Goal: Information Seeking & Learning: Learn about a topic

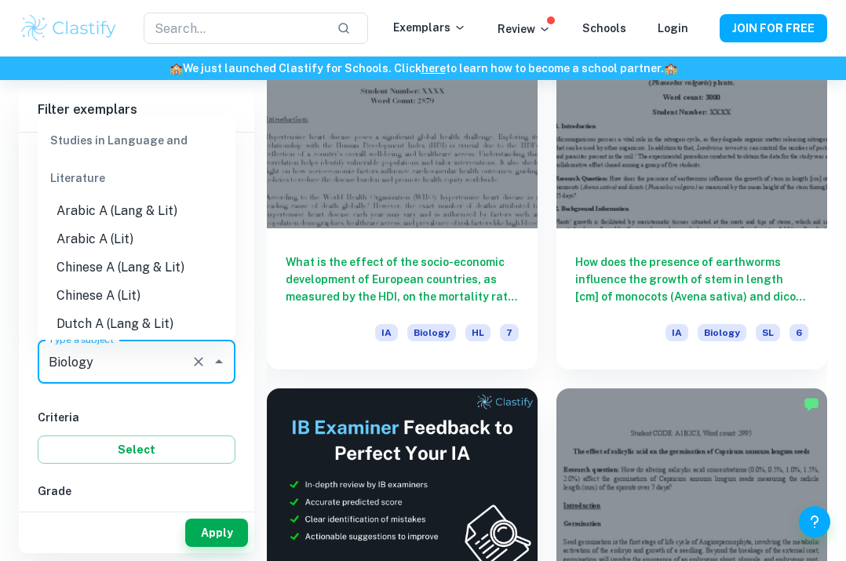
scroll to position [1789, 0]
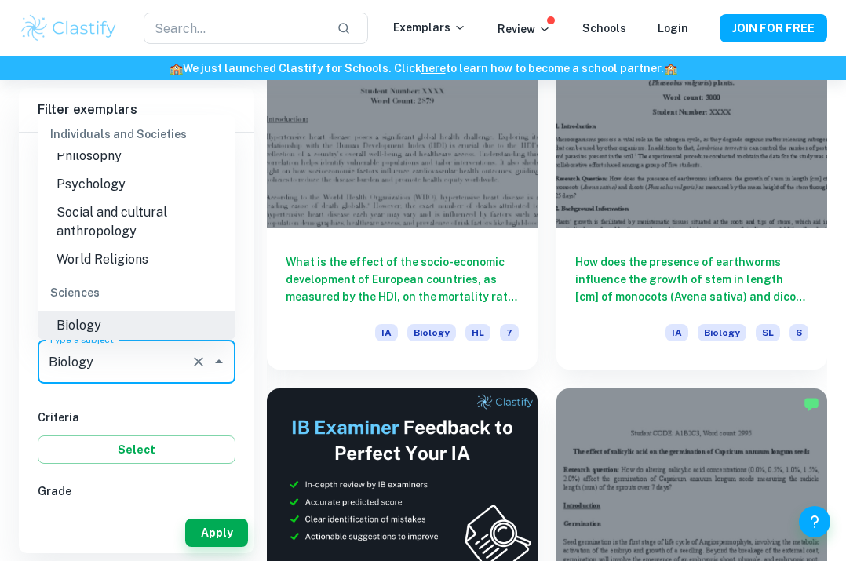
click at [169, 356] on input "Biology" at bounding box center [115, 362] width 140 height 30
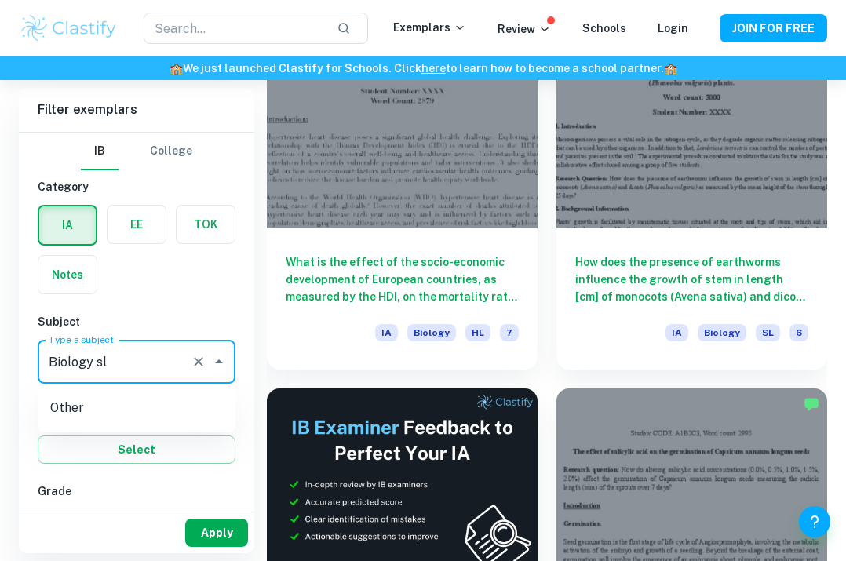
type input "Biology sl"
click at [197, 530] on button "Apply" at bounding box center [216, 533] width 63 height 28
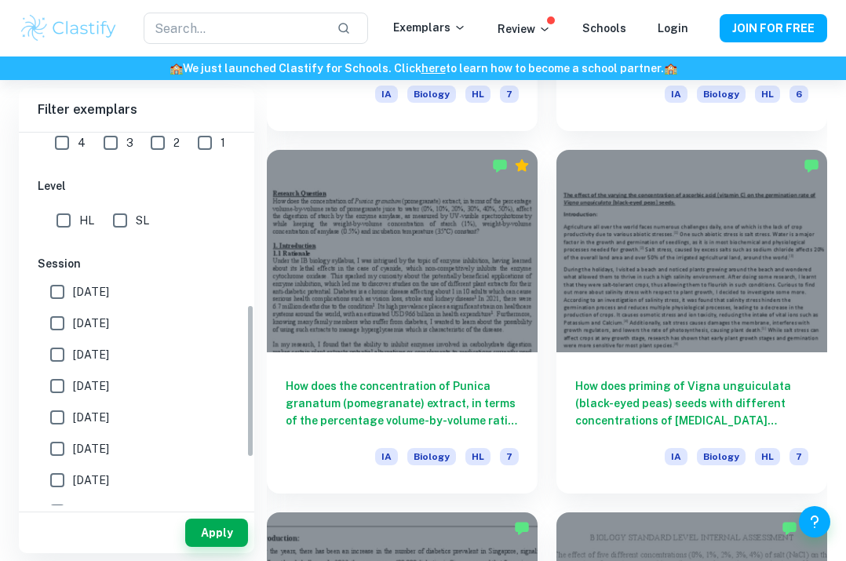
scroll to position [419, 0]
click at [115, 210] on input "SL" at bounding box center [119, 219] width 31 height 31
checkbox input "true"
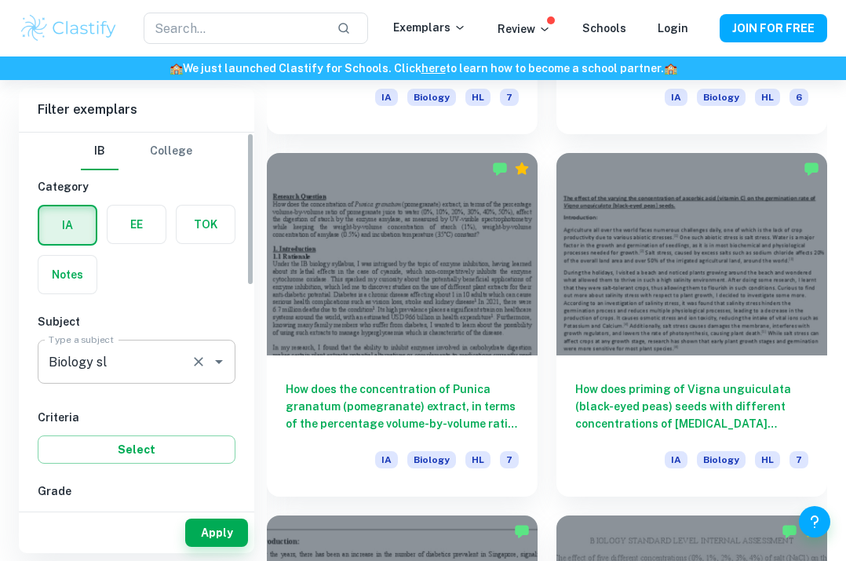
scroll to position [2556, 0]
click at [148, 451] on button "Select" at bounding box center [137, 450] width 198 height 28
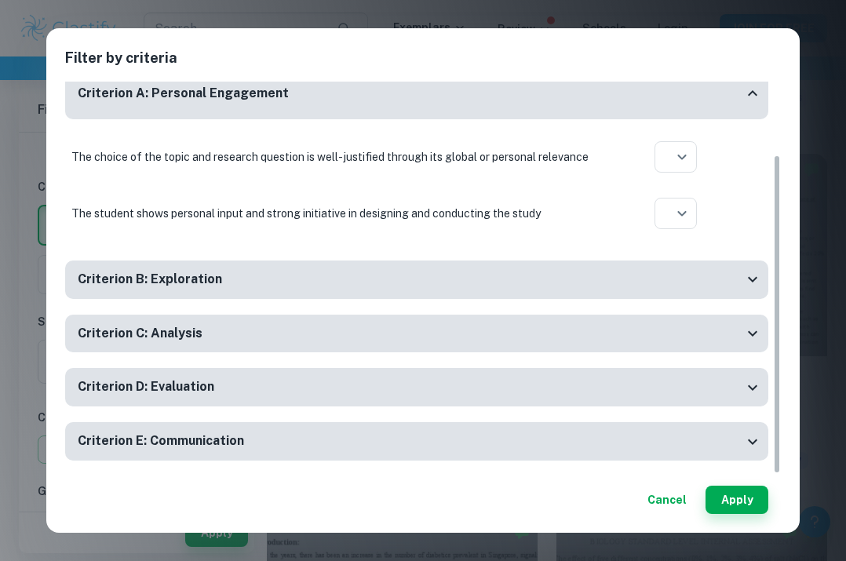
scroll to position [90, 0]
click at [671, 503] on button "Cancel" at bounding box center [668, 500] width 52 height 28
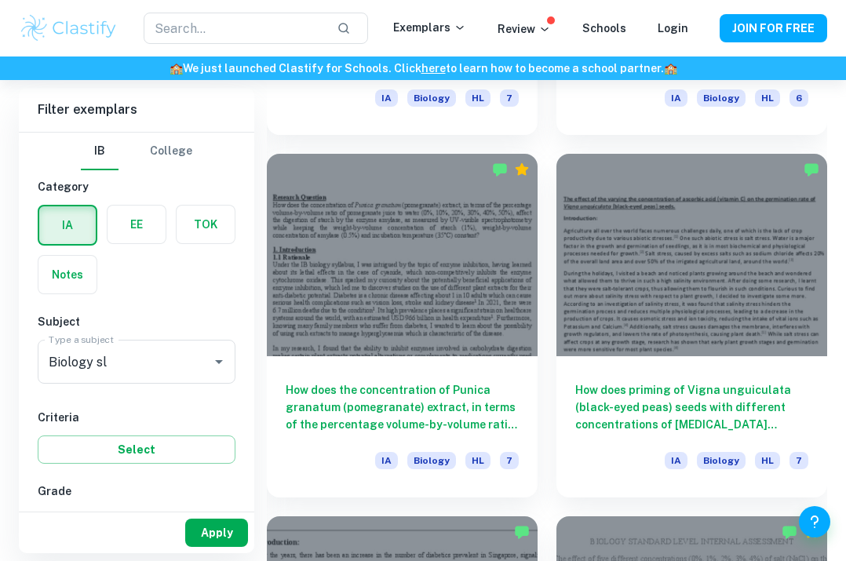
click at [199, 541] on button "Apply" at bounding box center [216, 533] width 63 height 28
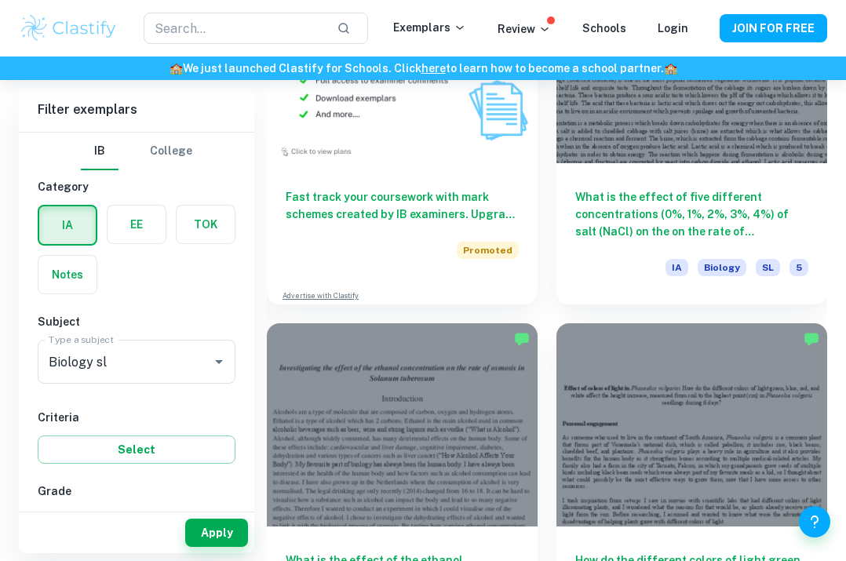
scroll to position [1658, 0]
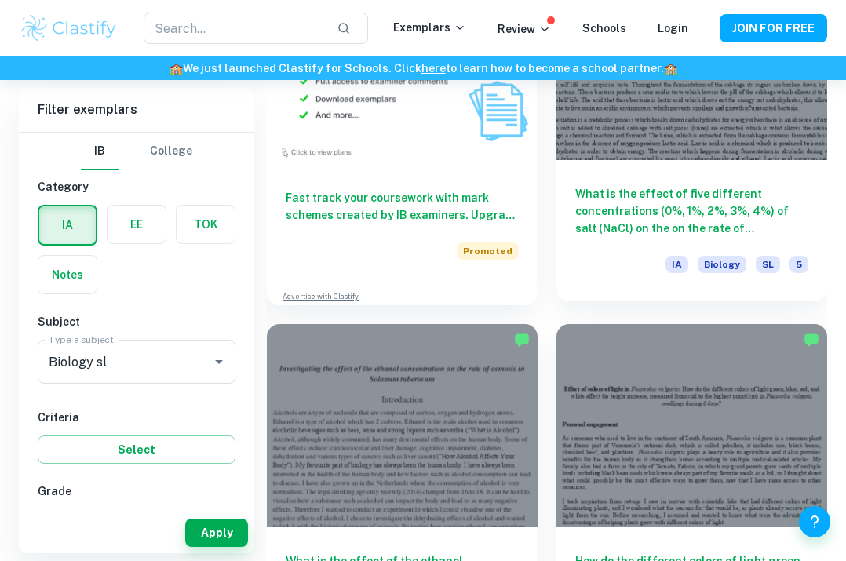
click at [624, 182] on div "What is the effect of five different concentrations (0%, 1%, 2%, 3%, 4%) of sal…" at bounding box center [692, 230] width 271 height 141
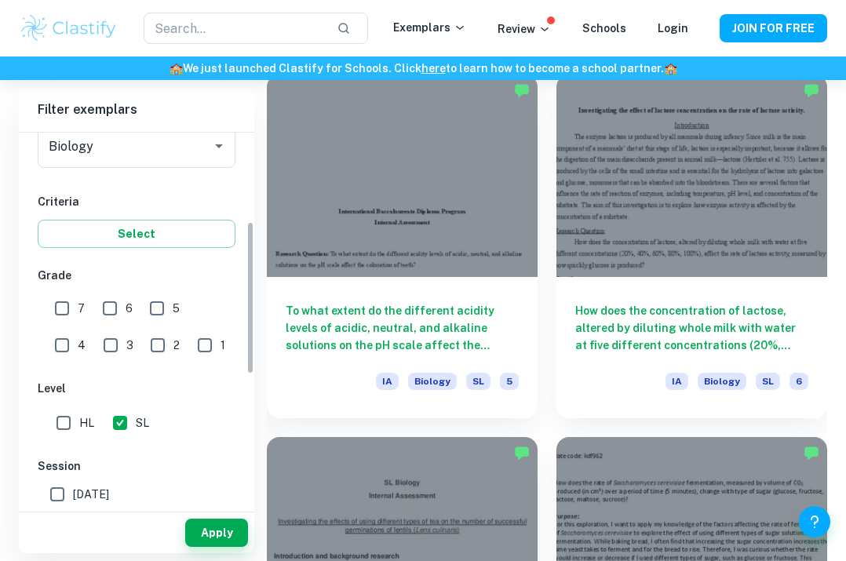
scroll to position [240, 0]
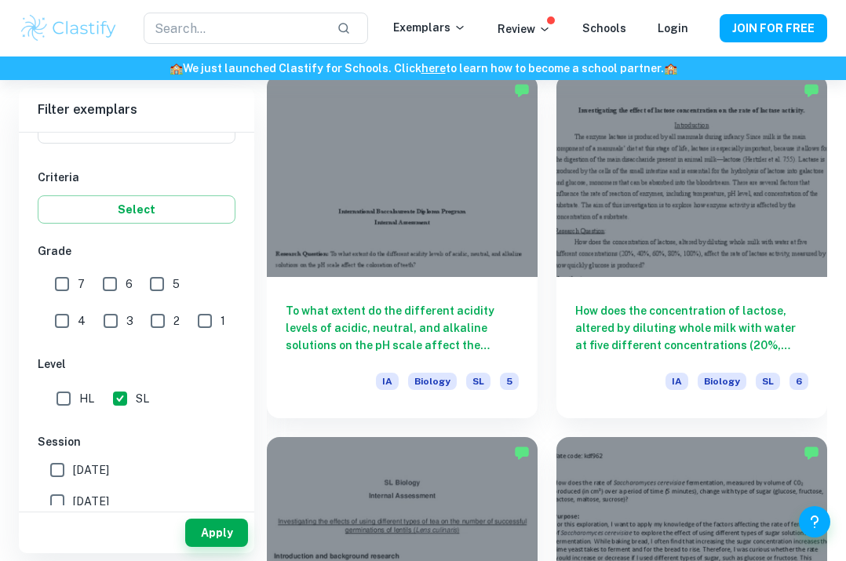
click at [109, 280] on input "6" at bounding box center [109, 284] width 31 height 31
checkbox input "true"
click at [57, 279] on input "7" at bounding box center [61, 284] width 31 height 31
checkbox input "true"
click at [234, 539] on button "Apply" at bounding box center [216, 533] width 63 height 28
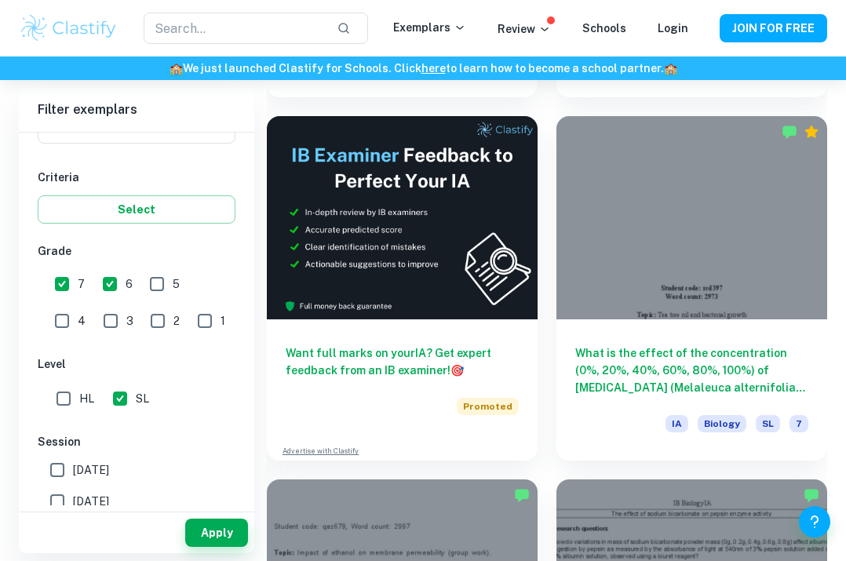
scroll to position [777, 0]
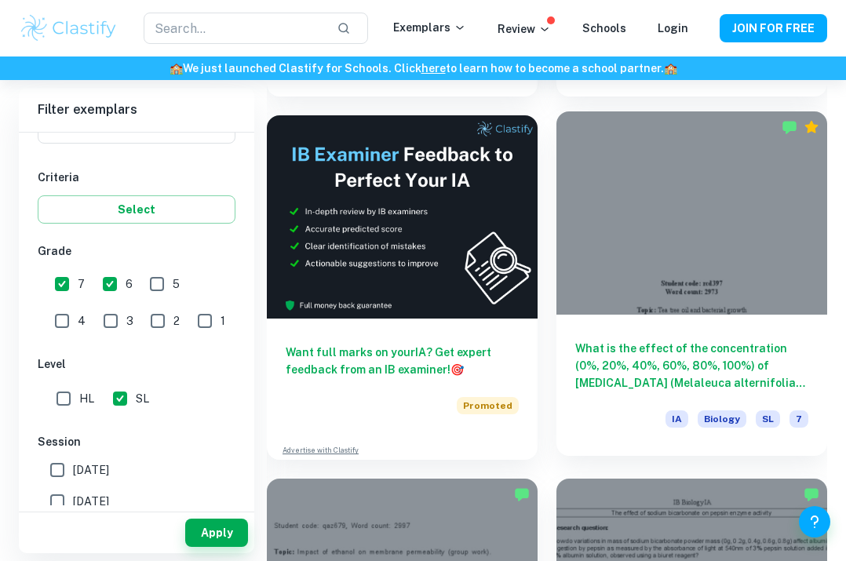
click at [614, 283] on div at bounding box center [692, 212] width 271 height 203
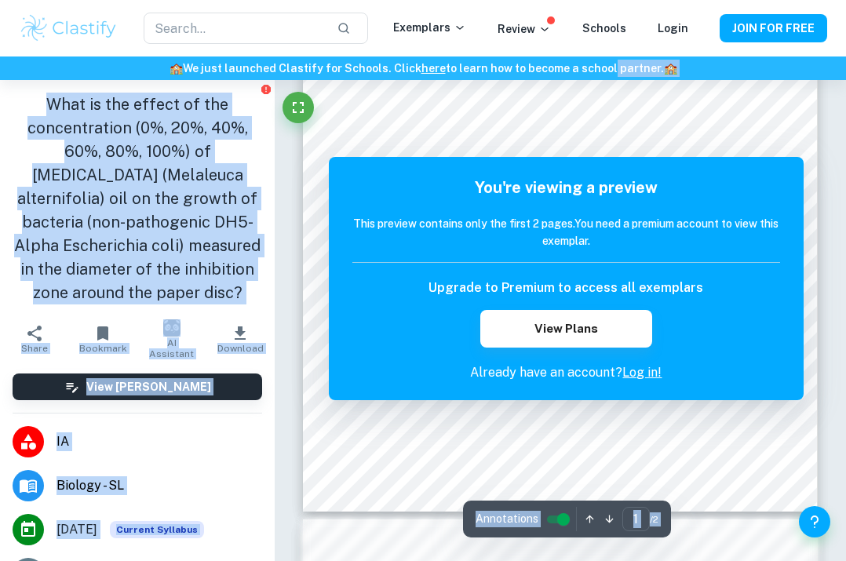
drag, startPoint x: 765, startPoint y: 168, endPoint x: 606, endPoint y: 64, distance: 189.5
click at [606, 64] on div "​ Exemplars Review Schools Login JOIN FOR FREE 🏫 We just launched Clastify for …" at bounding box center [423, 562] width 846 height 1588
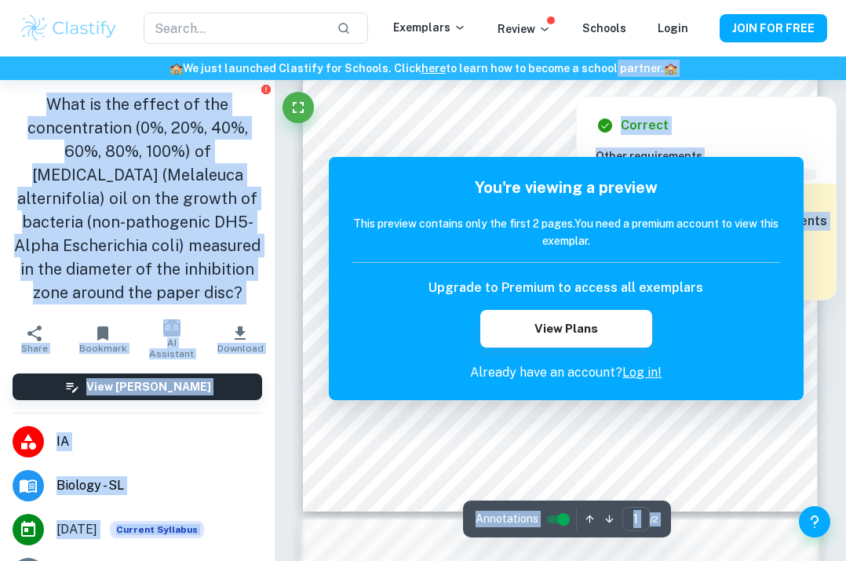
click at [640, 129] on h6 "Correct" at bounding box center [645, 125] width 48 height 19
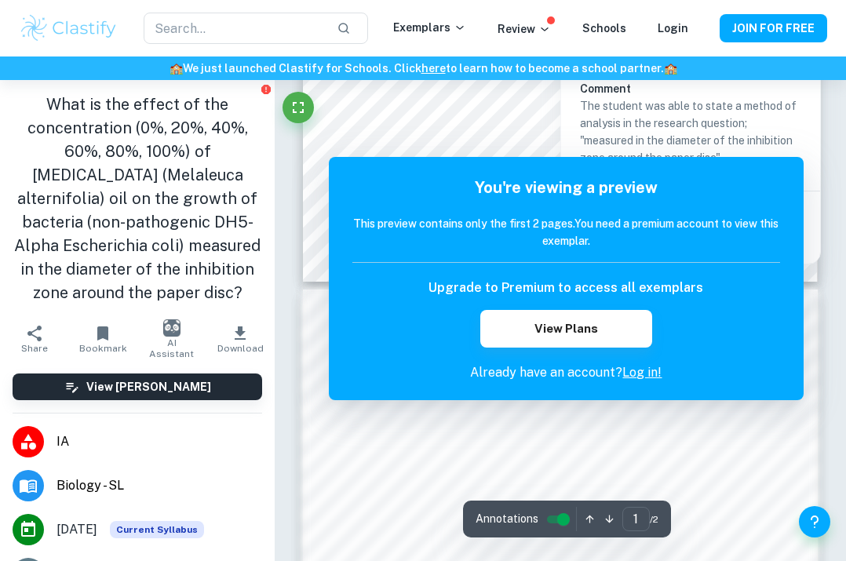
scroll to position [541, 0]
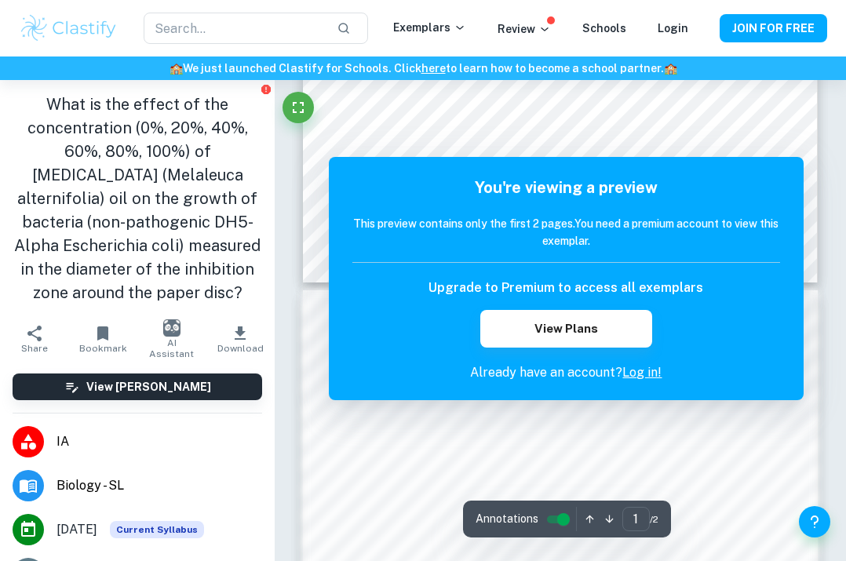
click at [819, 422] on div "Correct Criterion A The student clearly states the independent and dependent va…" at bounding box center [561, 333] width 572 height 1588
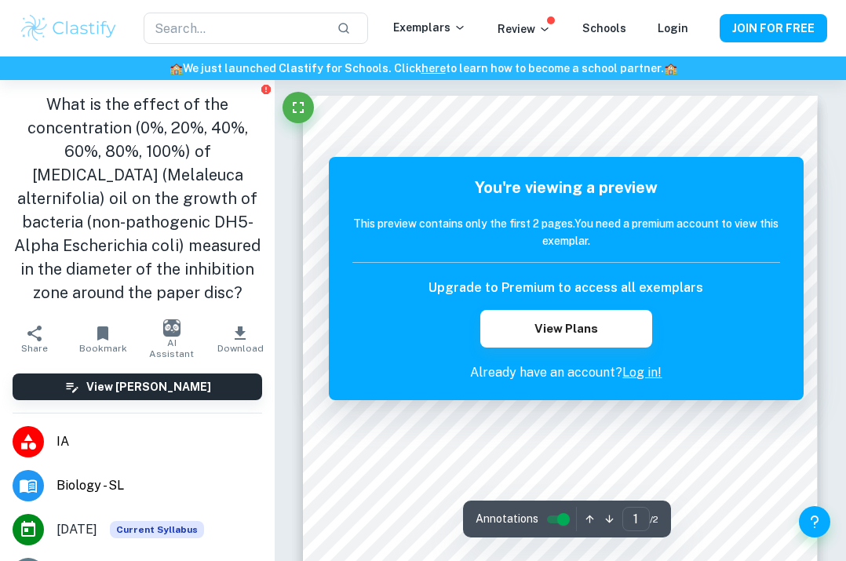
scroll to position [0, 0]
click at [631, 373] on link "Log in!" at bounding box center [642, 372] width 39 height 15
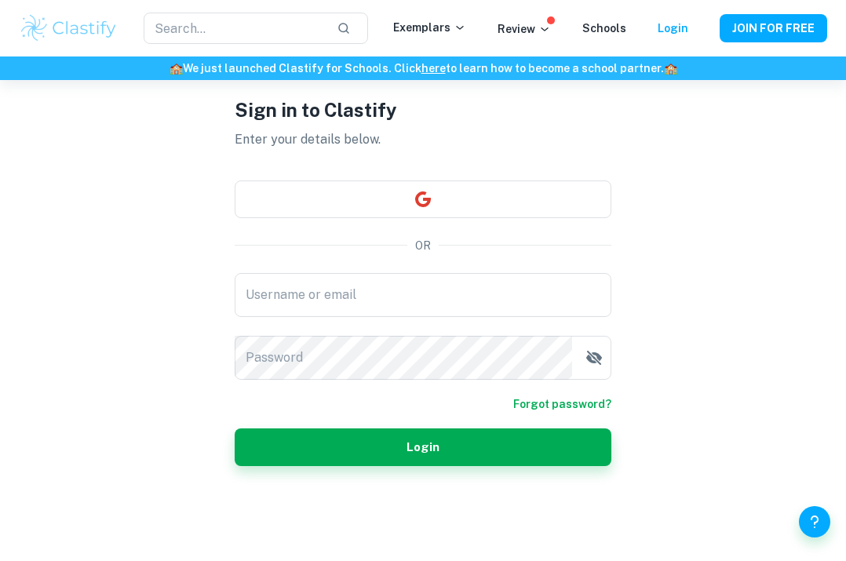
scroll to position [80, 0]
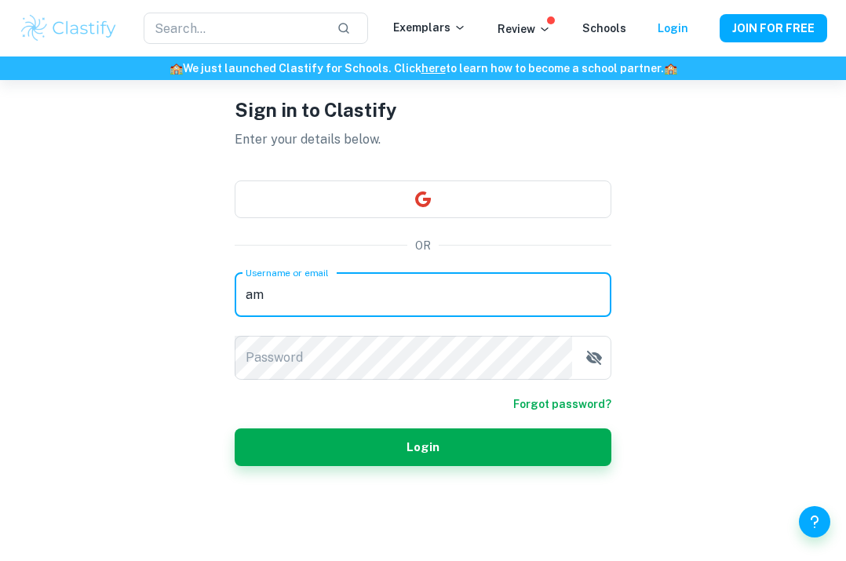
type input "a"
type input "[EMAIL_ADDRESS][DOMAIN_NAME]"
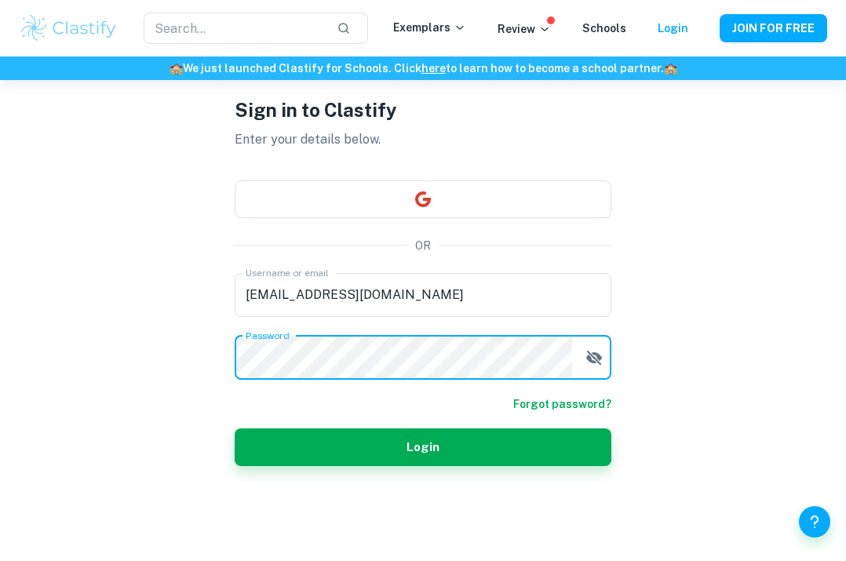
click at [423, 447] on button "Login" at bounding box center [423, 448] width 377 height 38
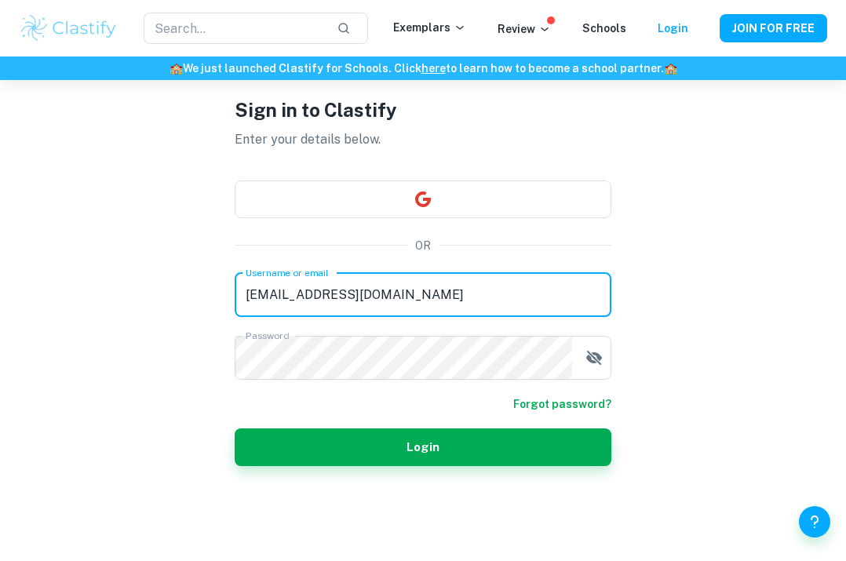
click at [444, 335] on div "Username or email mlombardo24@iilgeneve.ch Username or email Password Password" at bounding box center [423, 326] width 377 height 107
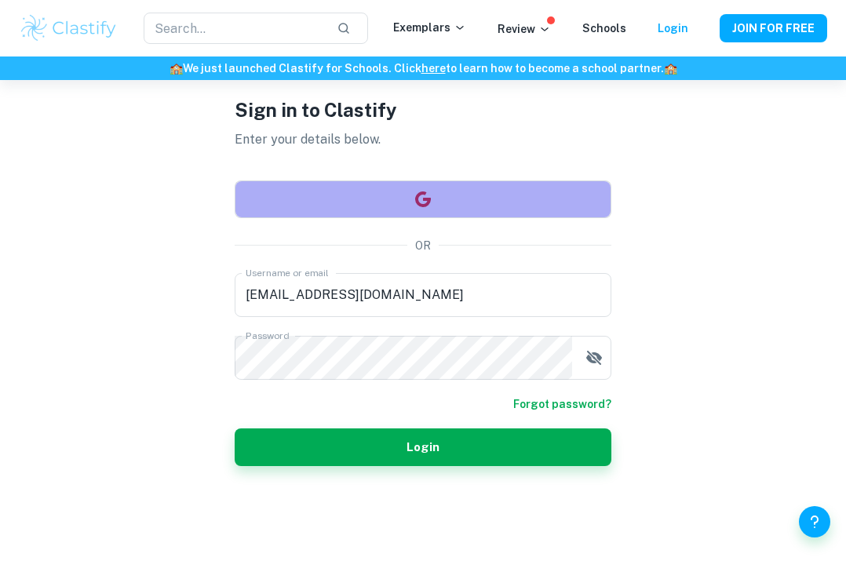
click at [450, 194] on button "button" at bounding box center [423, 200] width 377 height 38
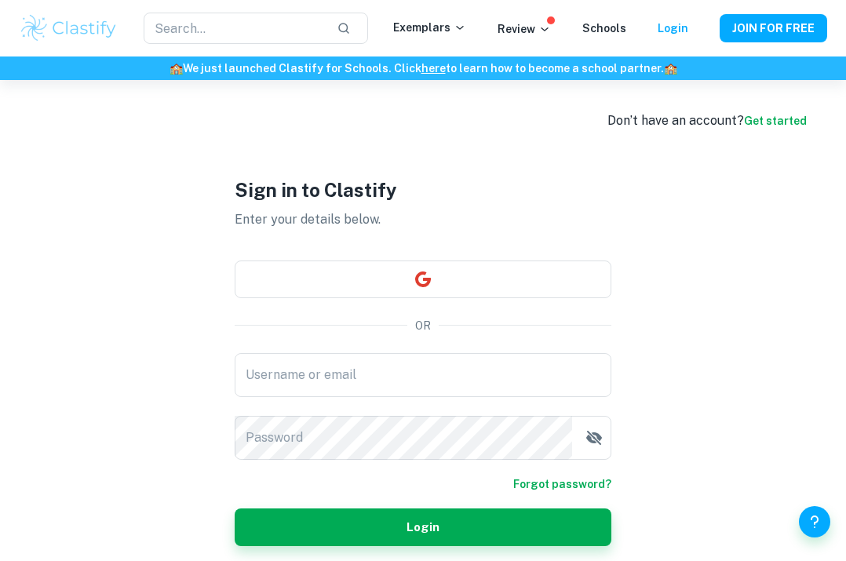
click at [370, 179] on h1 "Sign in to Clastify" at bounding box center [423, 190] width 377 height 28
click at [773, 115] on link "Get started" at bounding box center [775, 121] width 63 height 13
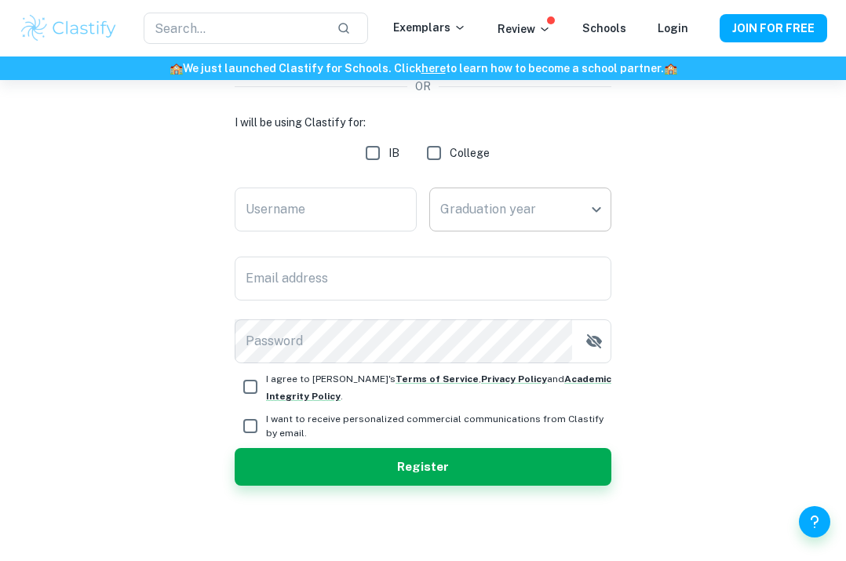
scroll to position [219, 0]
click at [377, 156] on input "IB" at bounding box center [372, 152] width 31 height 31
checkbox input "true"
click at [377, 194] on input "Username" at bounding box center [326, 210] width 182 height 44
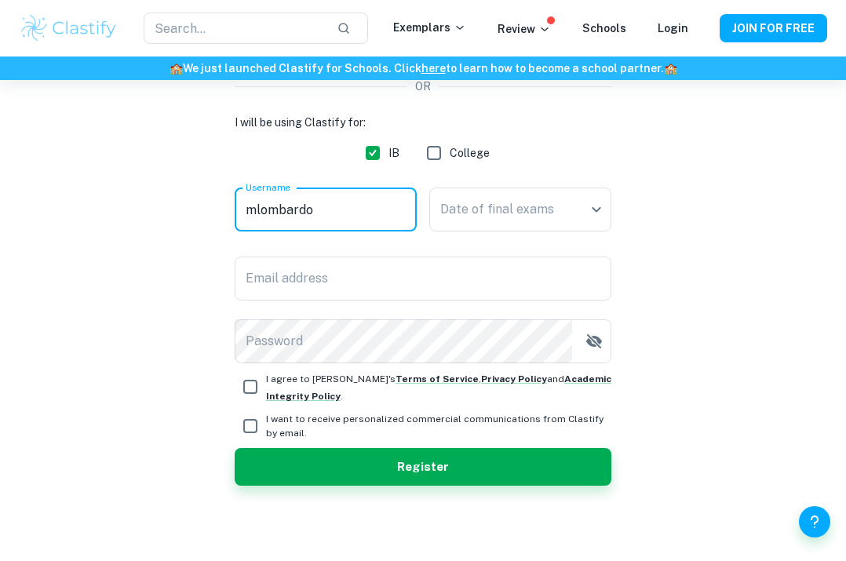
type input "[PERSON_NAME]"
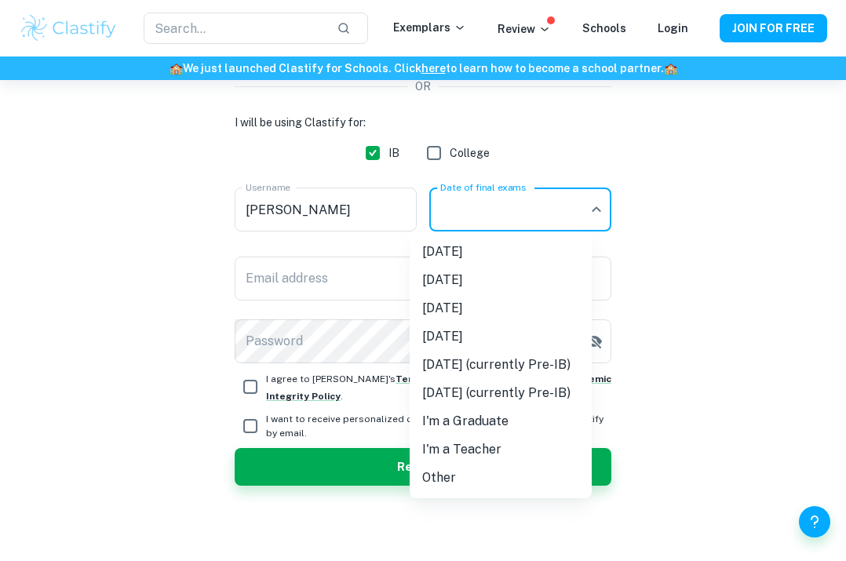
drag, startPoint x: 427, startPoint y: 188, endPoint x: 586, endPoint y: 207, distance: 159.7
click at [586, 207] on body "We value your privacy We use cookies to enhance your browsing experience, serve…" at bounding box center [423, 141] width 846 height 561
click at [521, 305] on li "[DATE]" at bounding box center [501, 308] width 182 height 28
type input "M26"
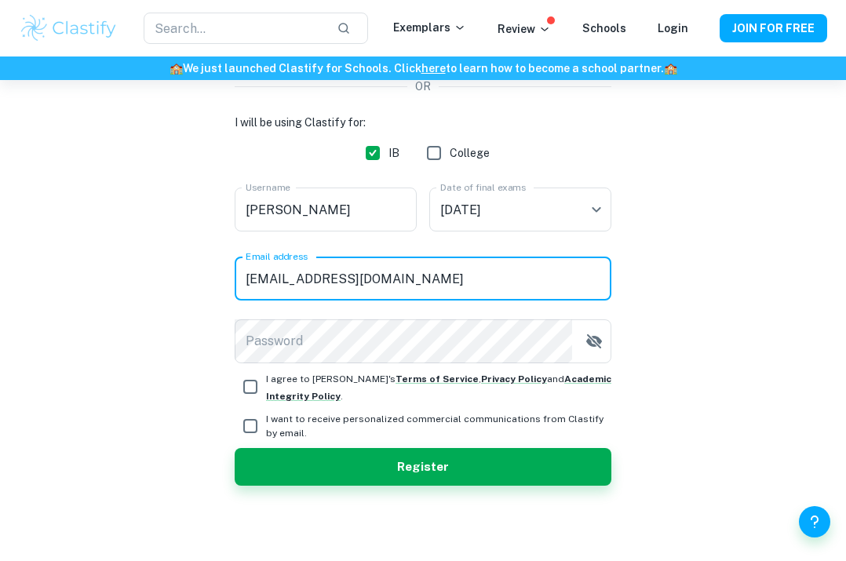
type input "[EMAIL_ADDRESS][DOMAIN_NAME]"
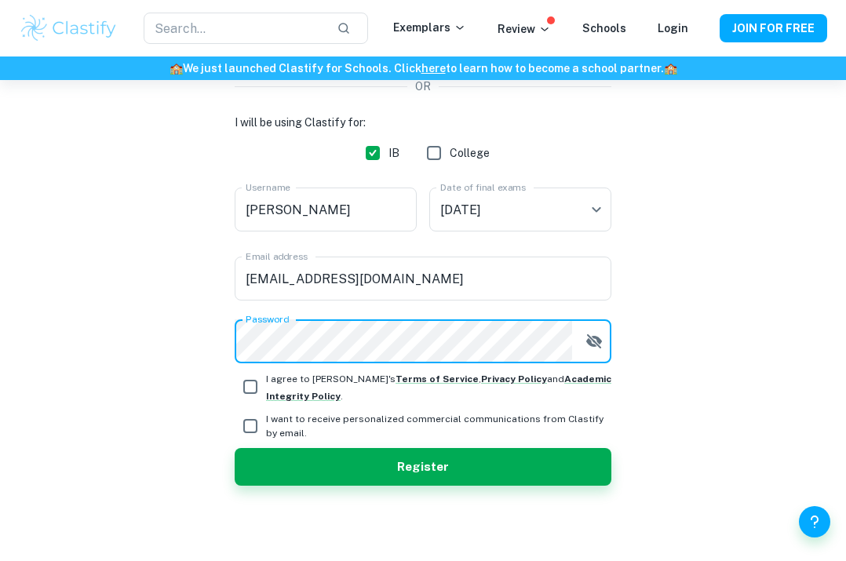
click at [258, 385] on input "I agree to Clastify's Terms of Service , Privacy Policy and Academic Integrity …" at bounding box center [250, 386] width 31 height 31
checkbox input "true"
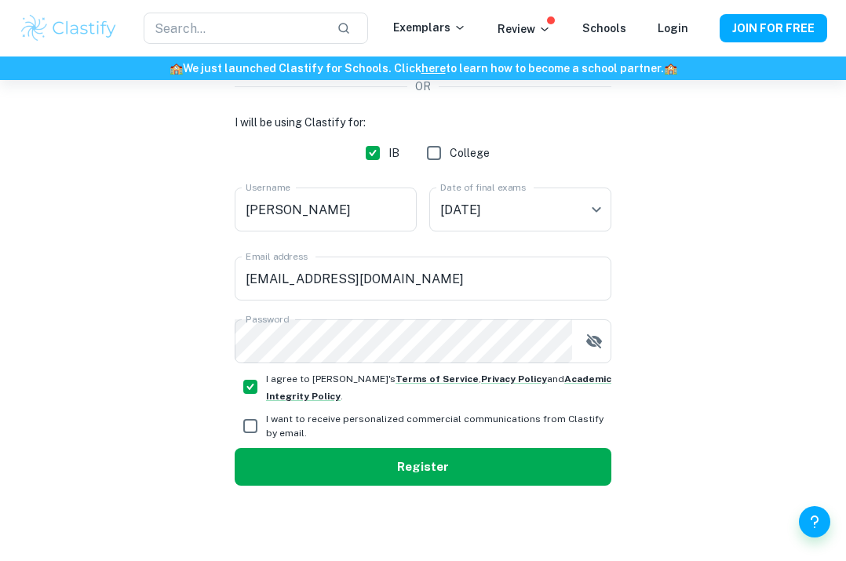
click at [305, 468] on button "Register" at bounding box center [423, 467] width 377 height 38
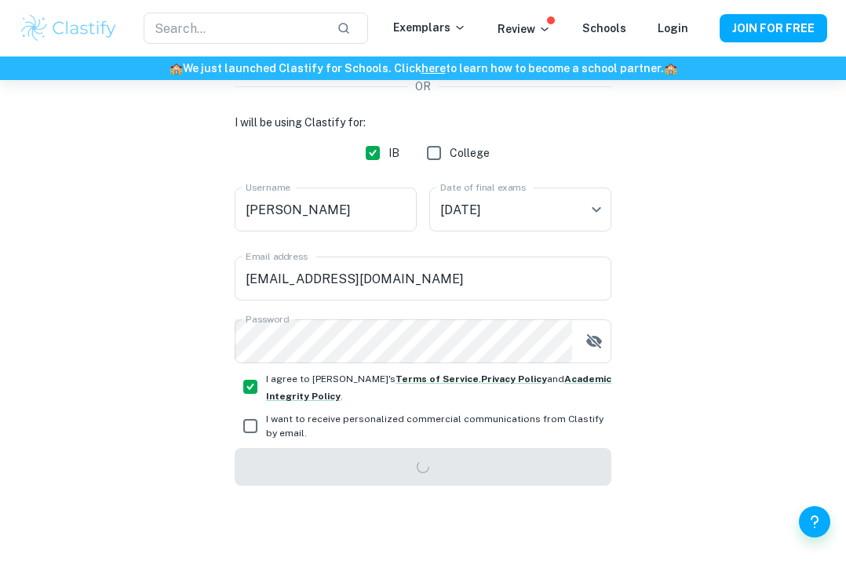
scroll to position [80, 0]
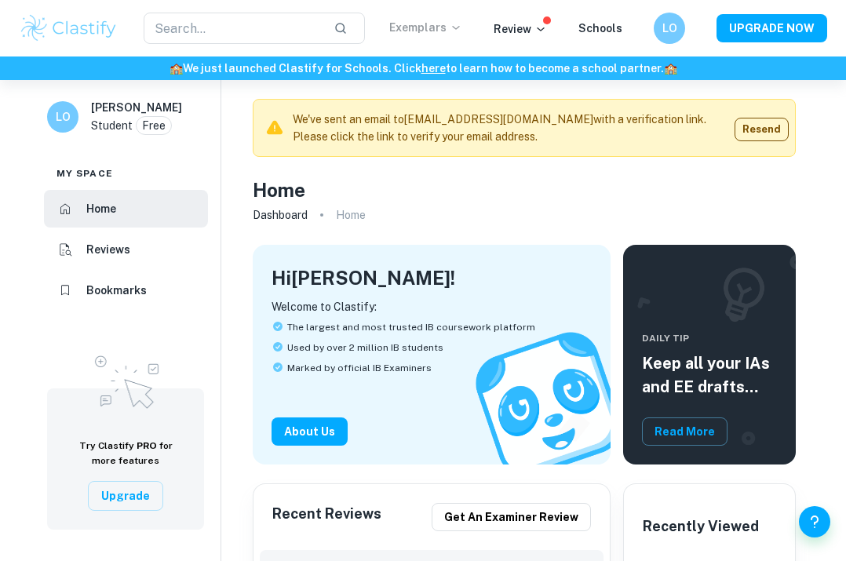
click at [431, 26] on p "Exemplars" at bounding box center [425, 27] width 73 height 17
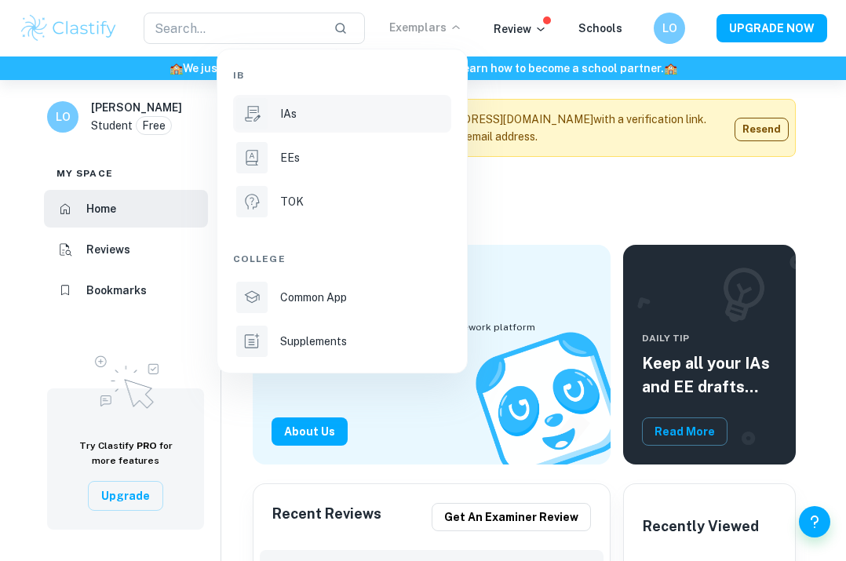
click at [341, 117] on div "IAs" at bounding box center [364, 113] width 168 height 17
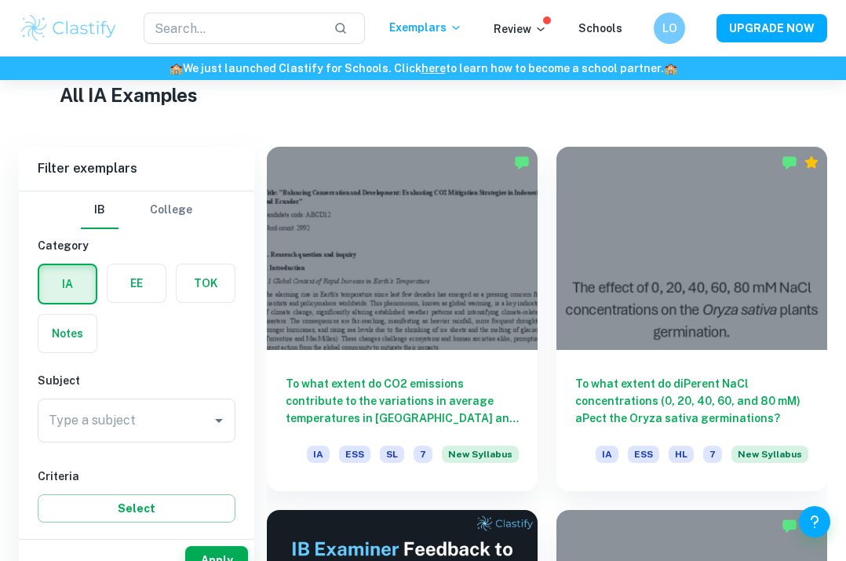
scroll to position [410, 0]
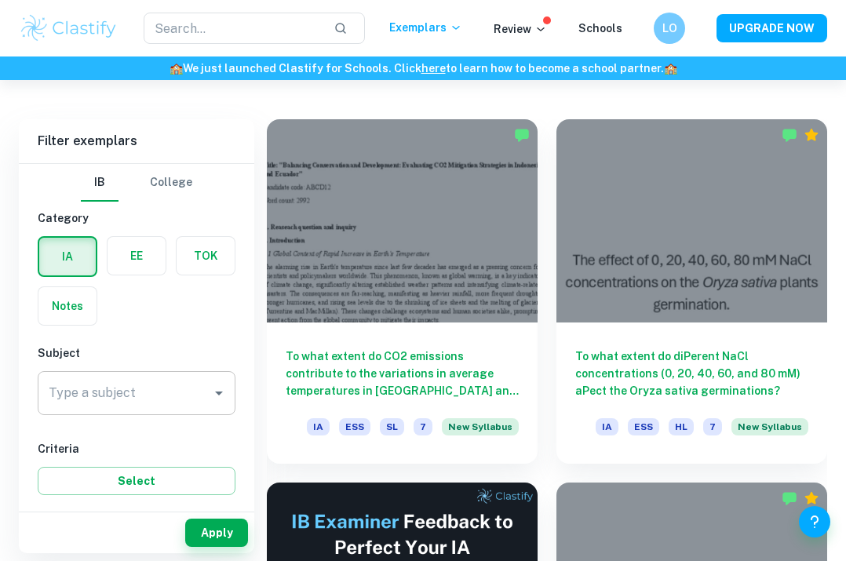
click at [178, 396] on input "Type a subject" at bounding box center [125, 393] width 160 height 30
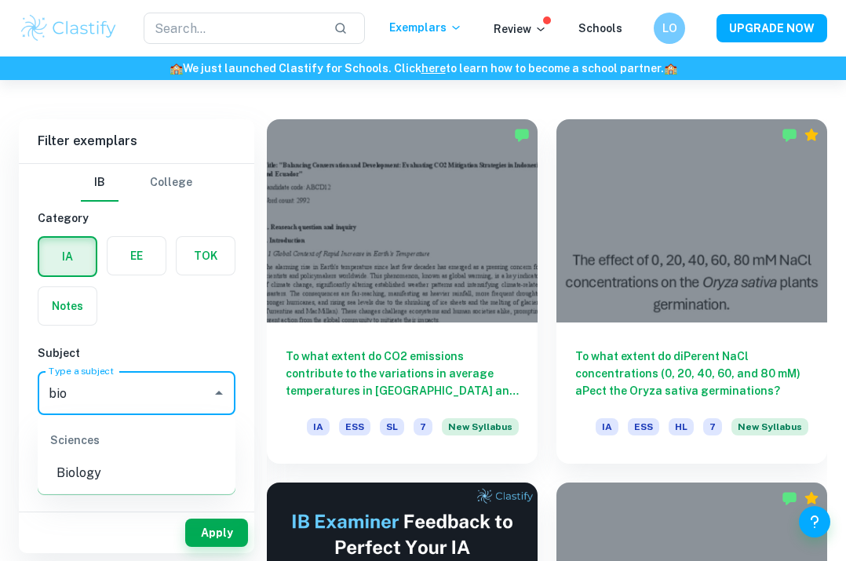
click at [104, 482] on li "Biology" at bounding box center [137, 473] width 198 height 28
type input "Biology"
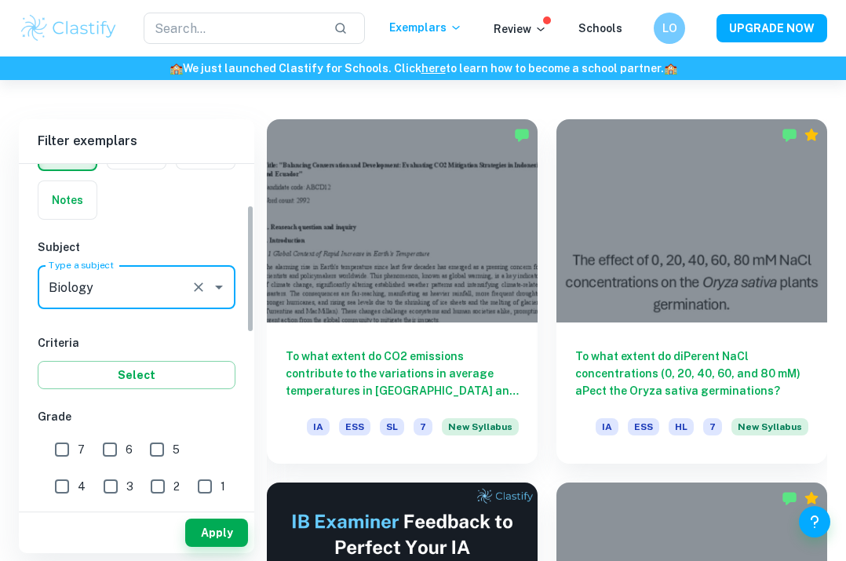
scroll to position [108, 0]
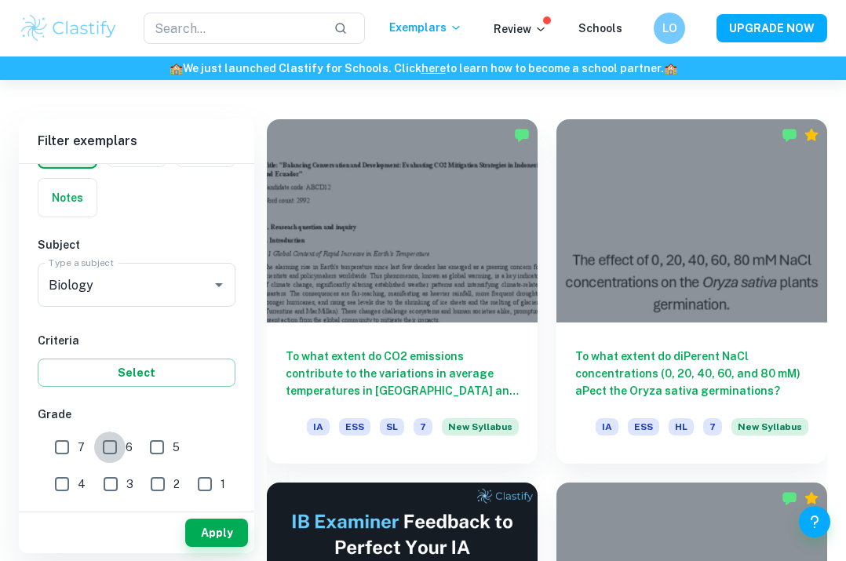
click at [111, 447] on input "6" at bounding box center [109, 447] width 31 height 31
checkbox input "true"
click at [65, 445] on input "7" at bounding box center [61, 447] width 31 height 31
checkbox input "true"
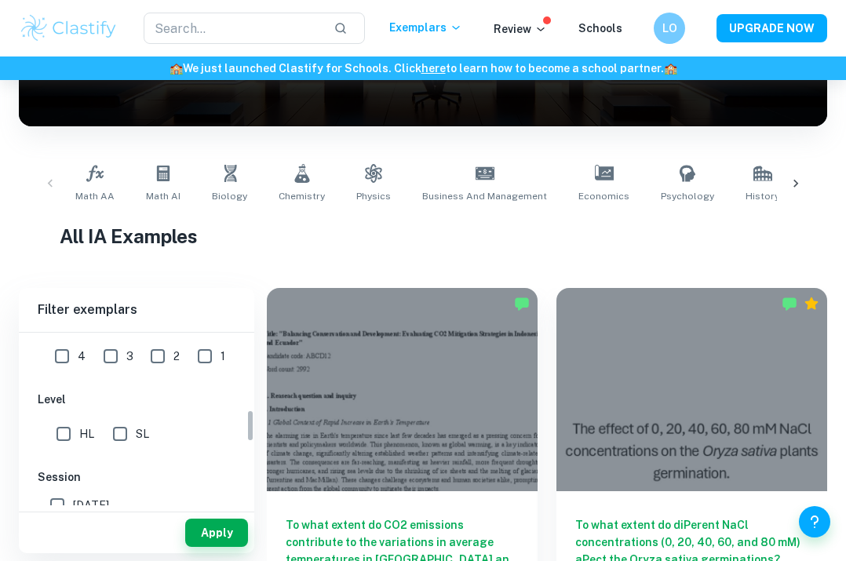
scroll to position [400, 0]
click at [117, 444] on input "SL" at bounding box center [119, 438] width 31 height 31
checkbox input "true"
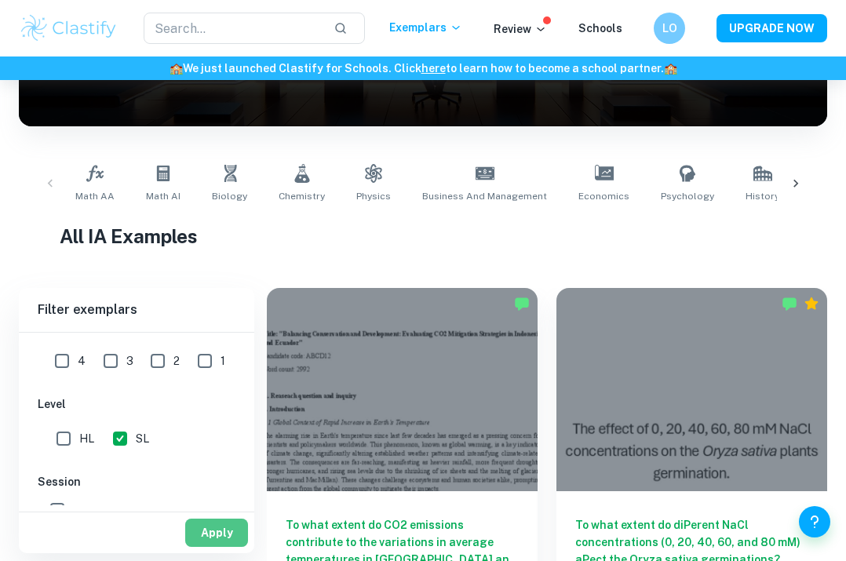
click at [232, 523] on button "Apply" at bounding box center [216, 533] width 63 height 28
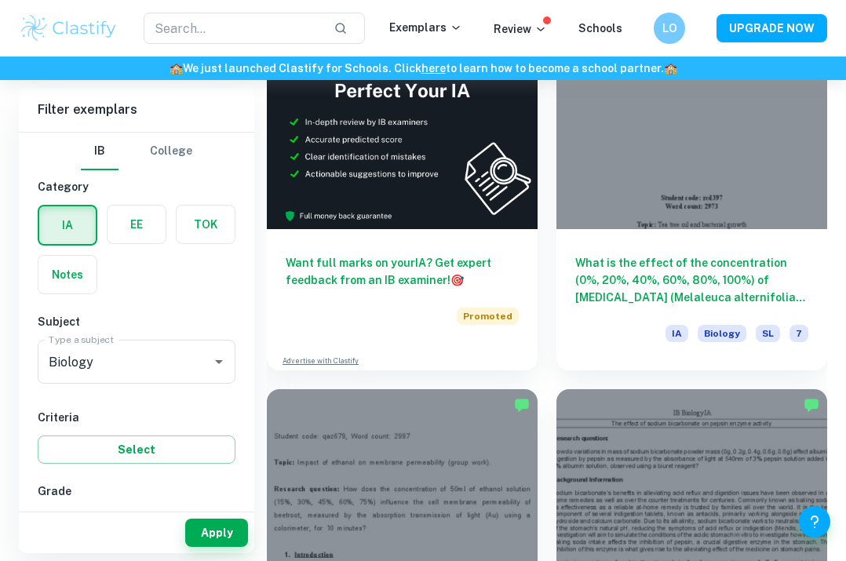
scroll to position [868, 0]
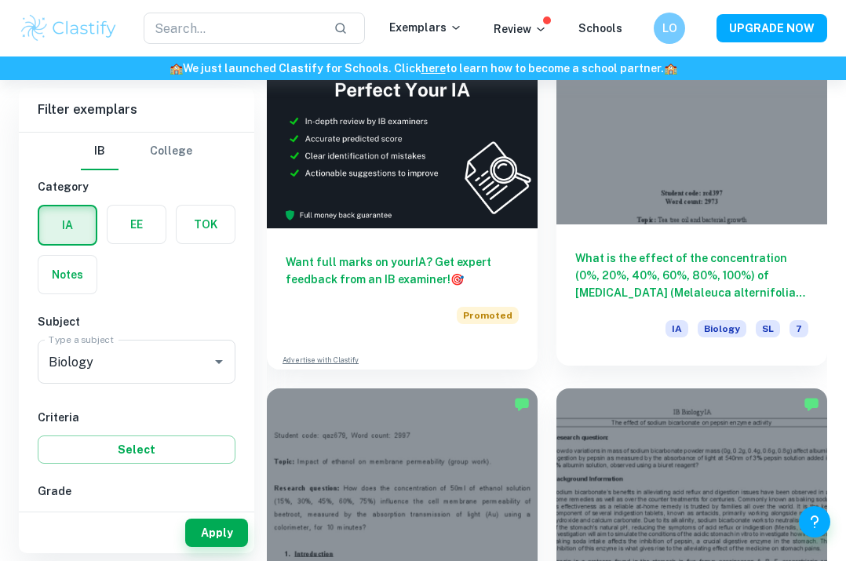
click at [762, 170] on div at bounding box center [692, 122] width 271 height 203
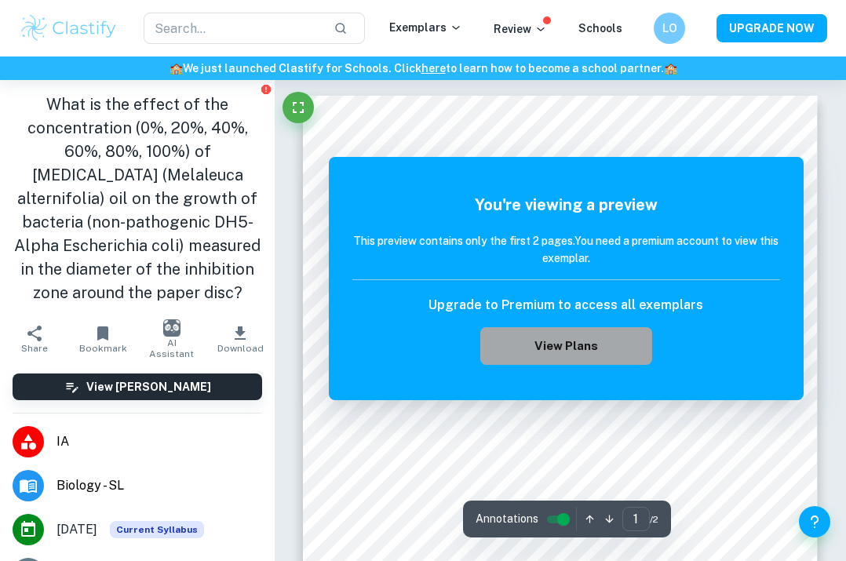
click at [588, 351] on button "View Plans" at bounding box center [566, 346] width 171 height 38
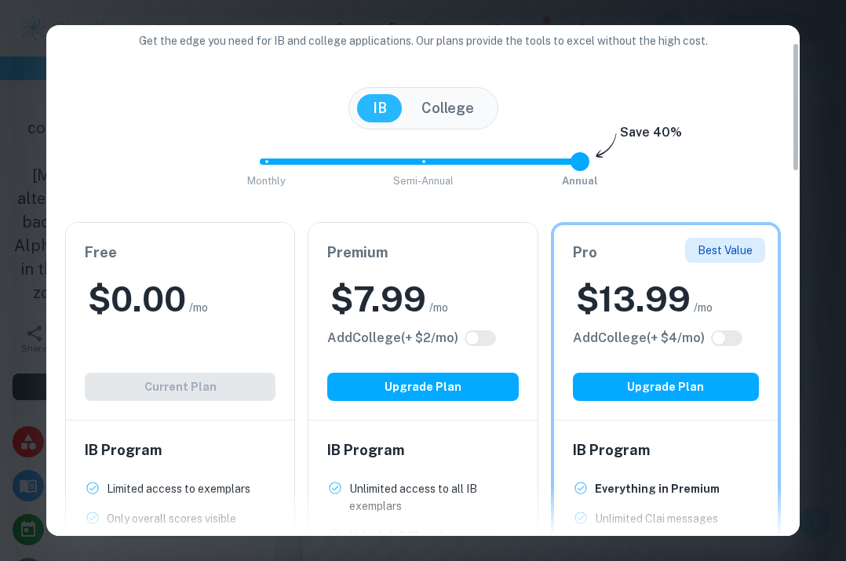
scroll to position [70, 0]
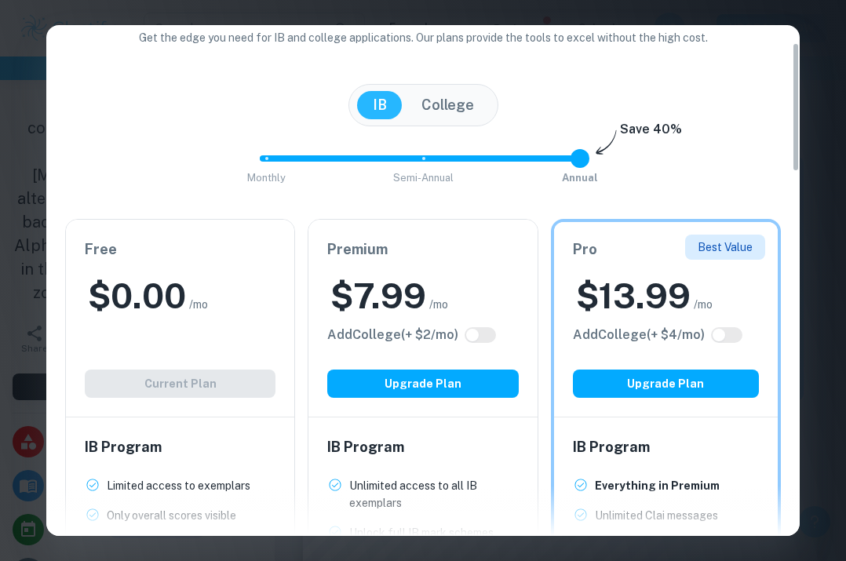
click at [213, 360] on div "Free $ 0.00 /mo Add College (+ $ 2 /mo) Current Plan" at bounding box center [180, 318] width 228 height 197
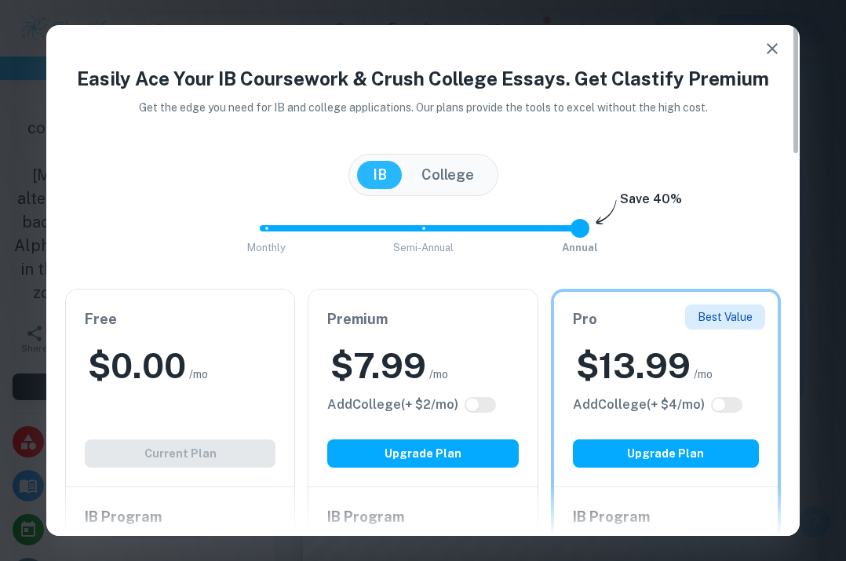
scroll to position [0, 0]
click at [773, 57] on icon "button" at bounding box center [772, 48] width 19 height 19
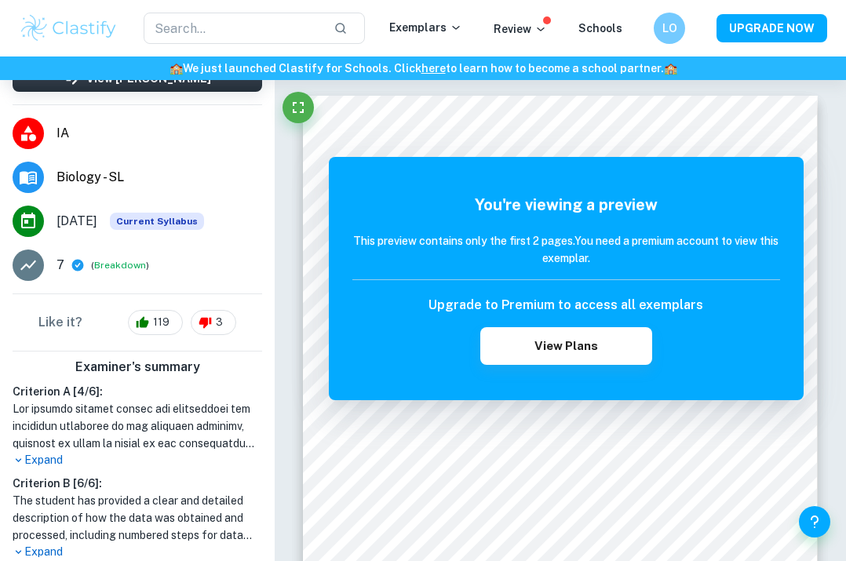
click at [413, 389] on div "You're viewing a preview This preview contains only the first 2 pages. You need…" at bounding box center [567, 278] width 476 height 243
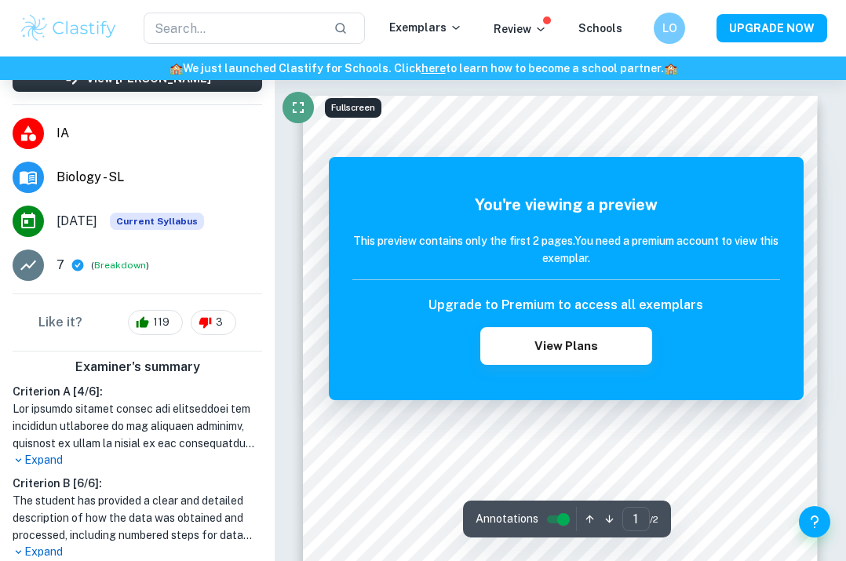
click at [301, 101] on icon "Fullscreen" at bounding box center [298, 107] width 19 height 19
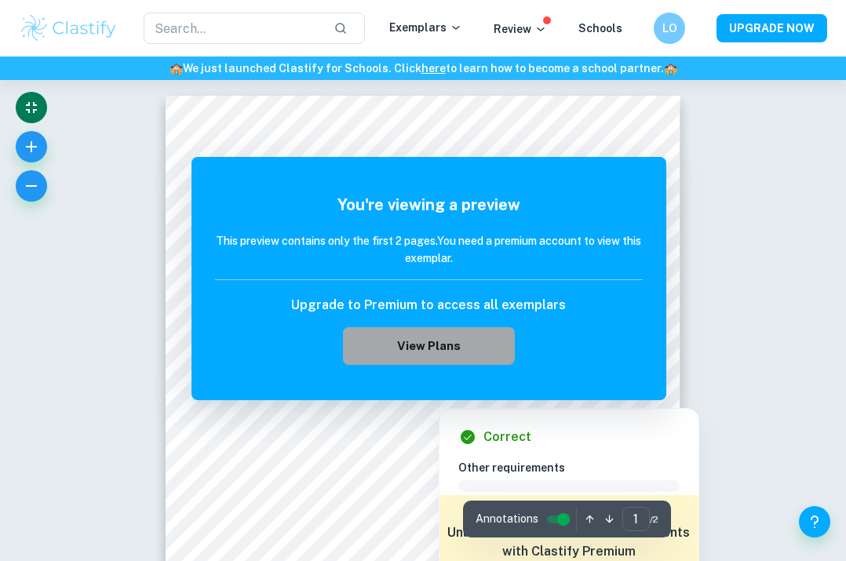
click at [375, 345] on button "View Plans" at bounding box center [428, 346] width 171 height 38
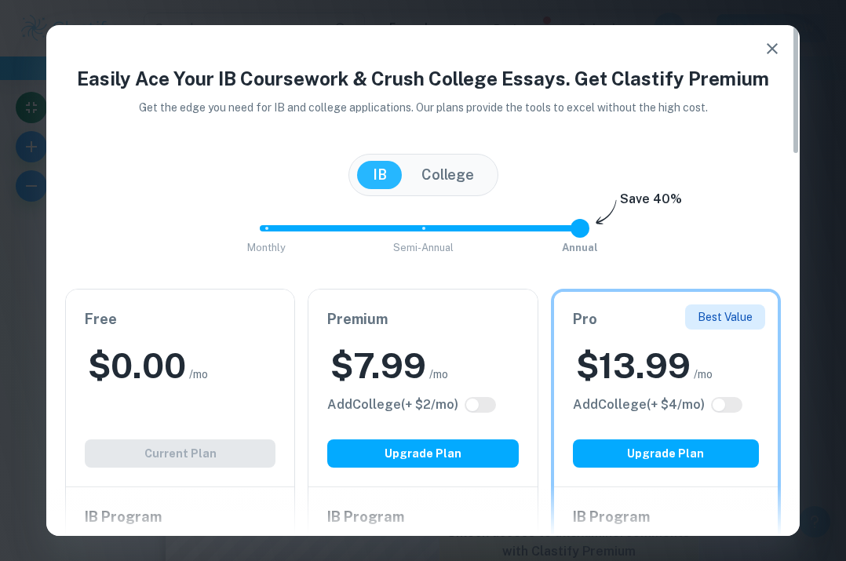
click at [375, 345] on h2 "$ 7.99" at bounding box center [379, 366] width 96 height 46
click at [375, 344] on h2 "$ 7.99" at bounding box center [379, 366] width 96 height 46
click at [495, 317] on h6 "Premium" at bounding box center [422, 320] width 191 height 22
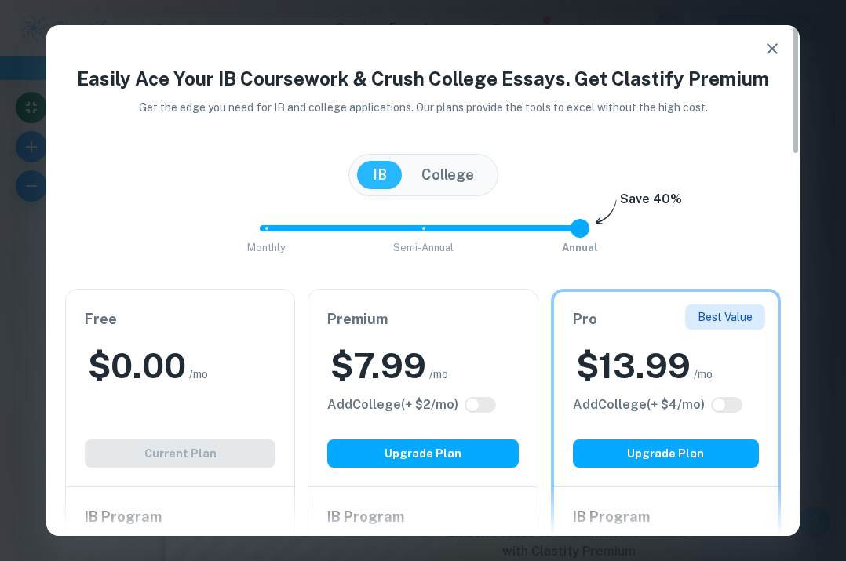
click at [473, 345] on div "$ 7.99 /mo" at bounding box center [422, 366] width 191 height 46
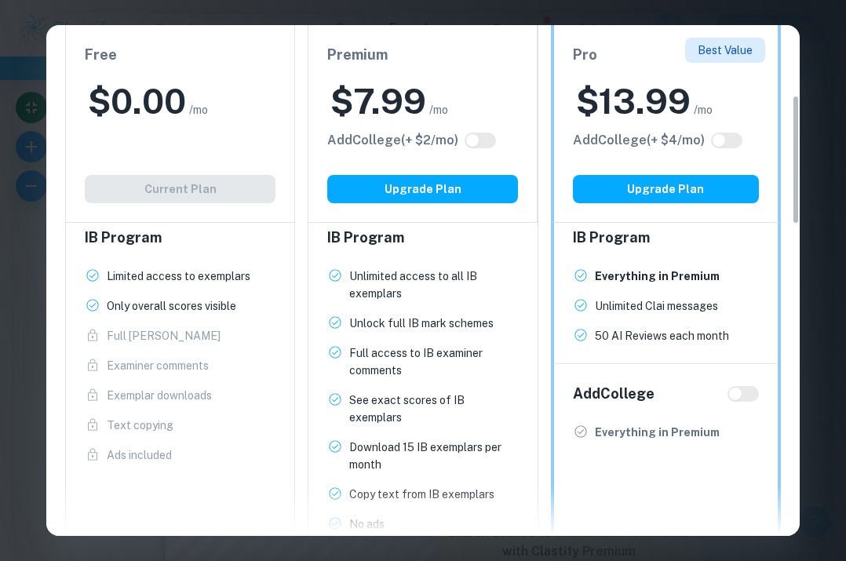
scroll to position [277, 0]
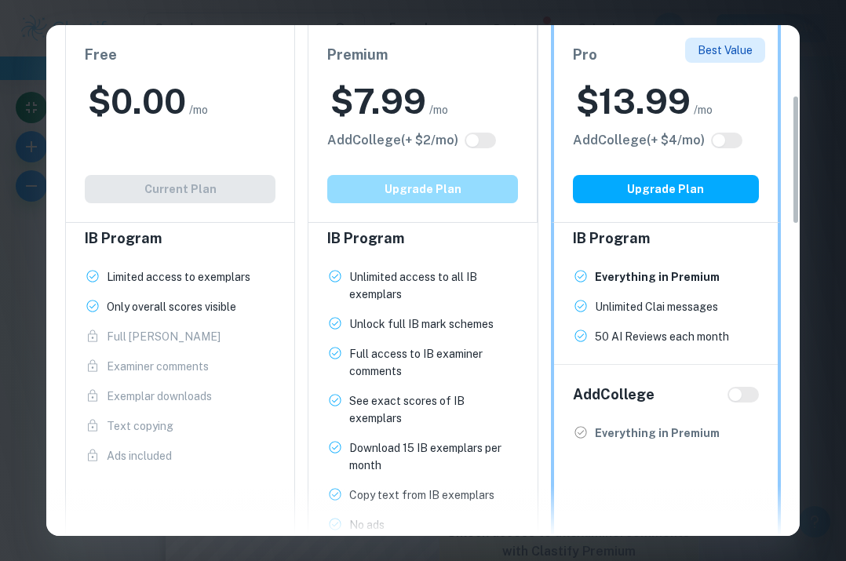
click at [473, 187] on button "Upgrade Plan" at bounding box center [422, 189] width 191 height 28
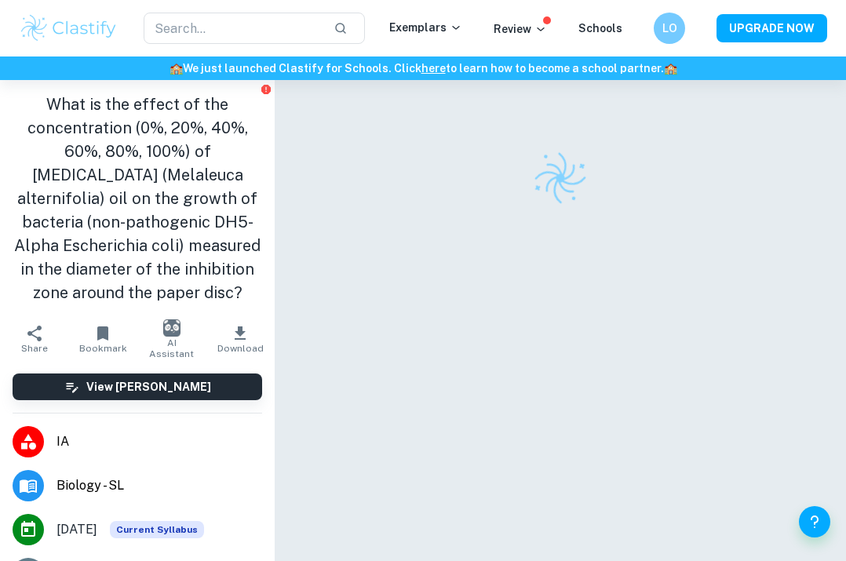
checkbox input "true"
